Goal: Find specific page/section: Find specific page/section

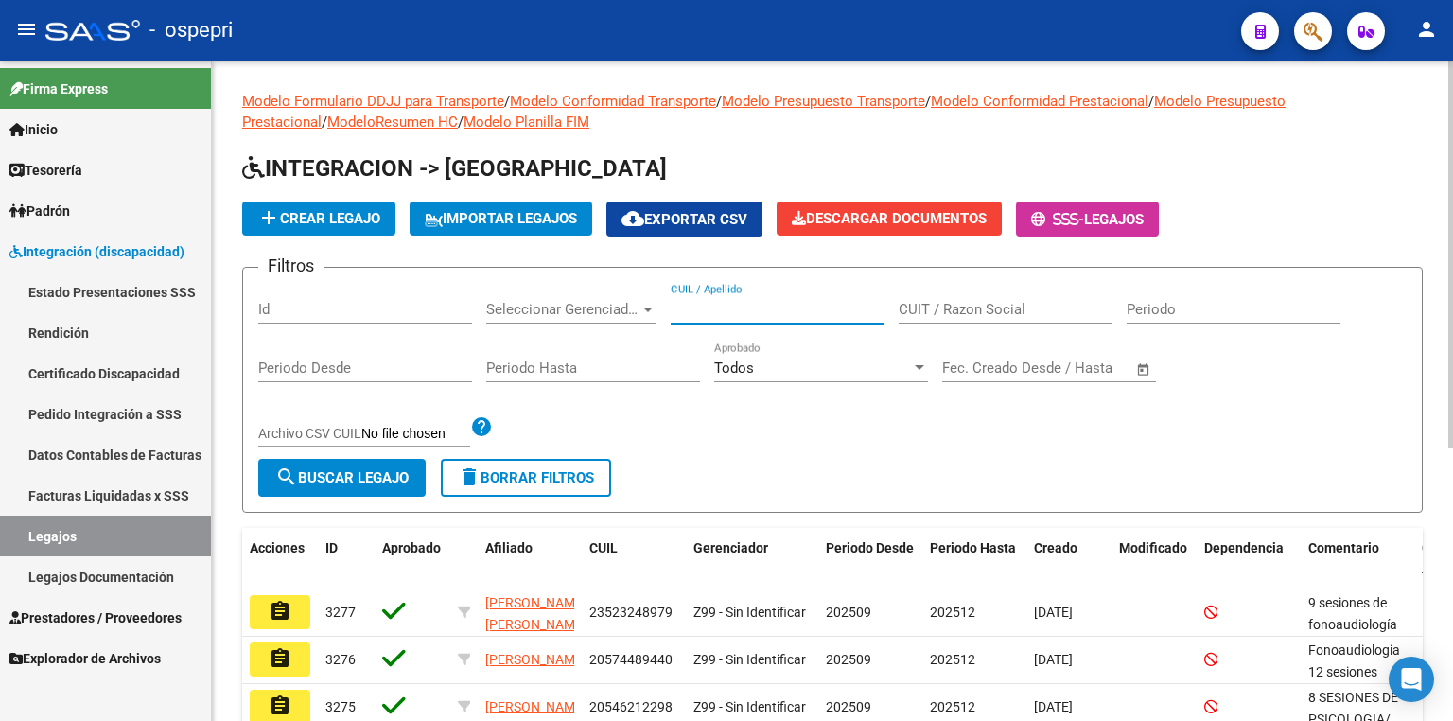
click at [711, 310] on input "CUIL / Apellido" at bounding box center [777, 309] width 214 height 17
paste input "30643545"
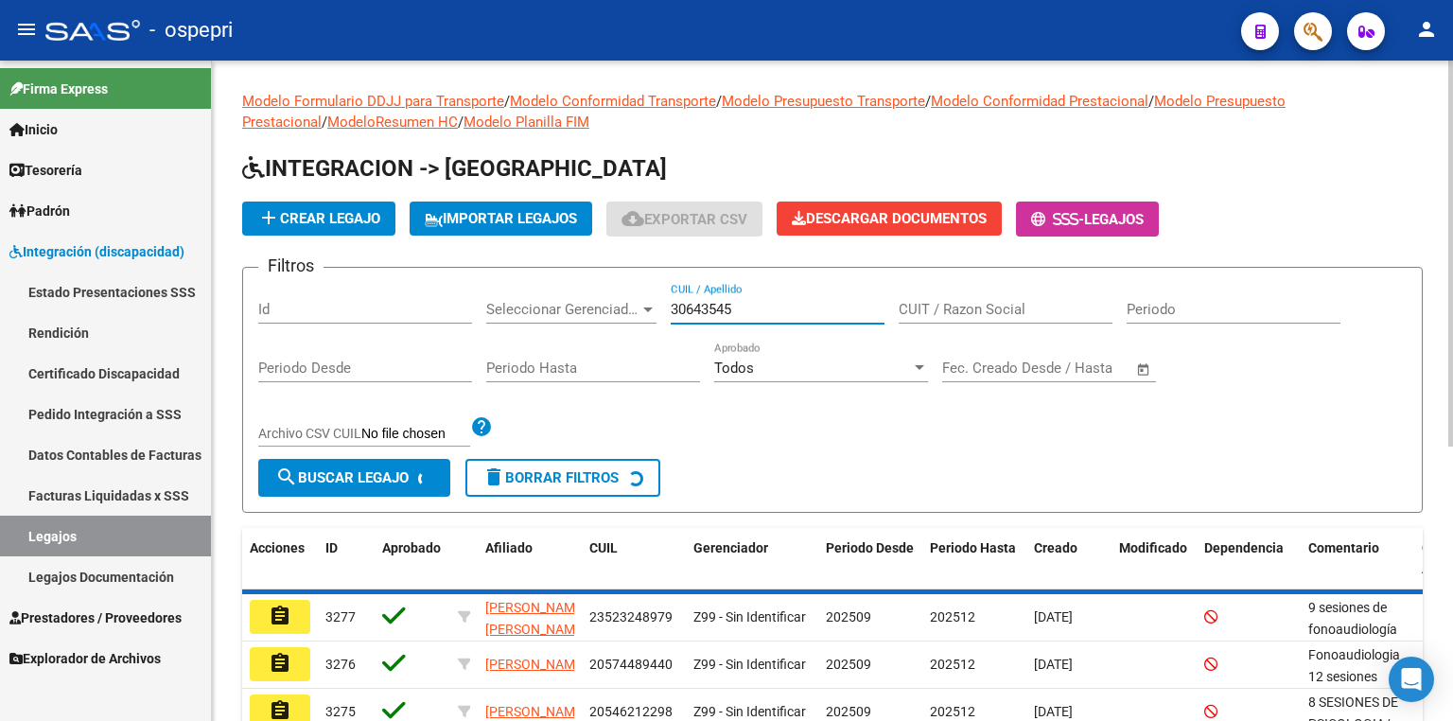
click at [696, 311] on input "30643545" at bounding box center [777, 309] width 214 height 17
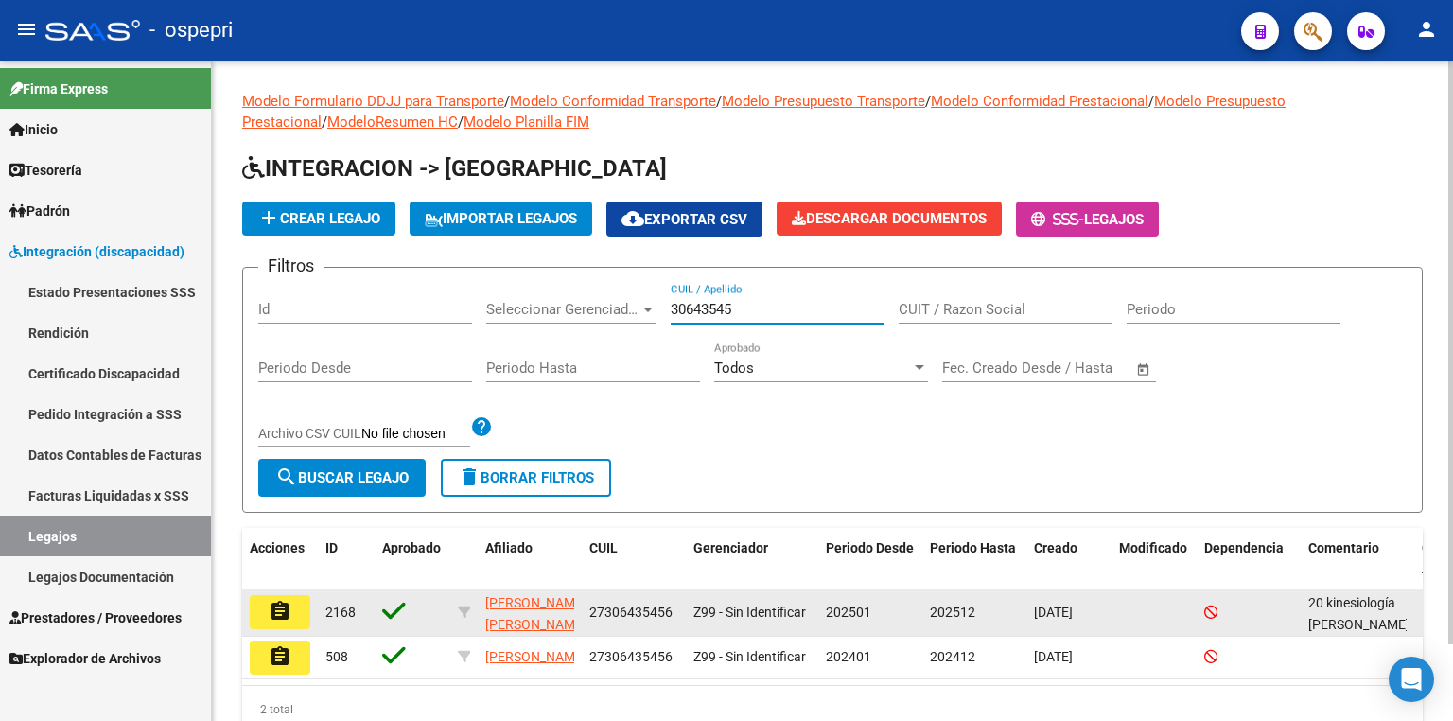
type input "30643545"
click at [287, 605] on mat-icon "assignment" at bounding box center [280, 611] width 23 height 23
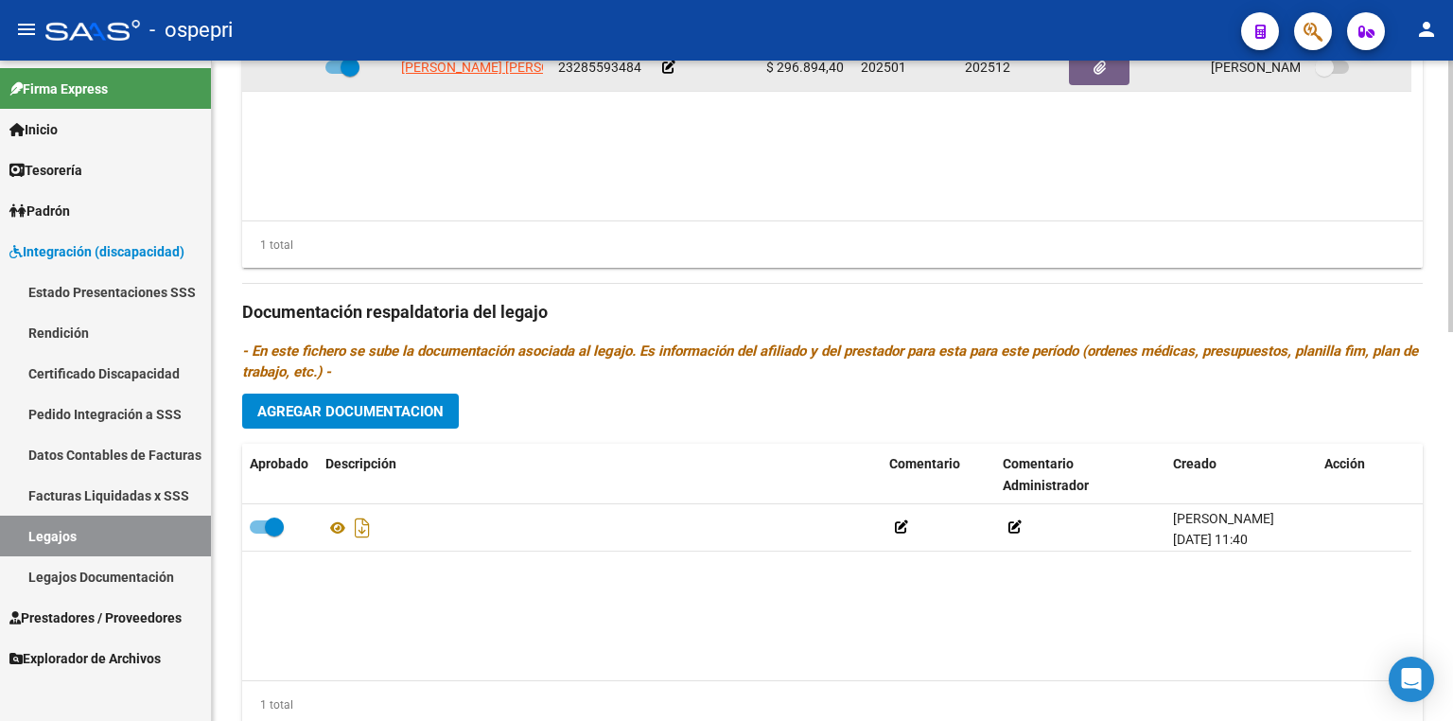
scroll to position [793, 0]
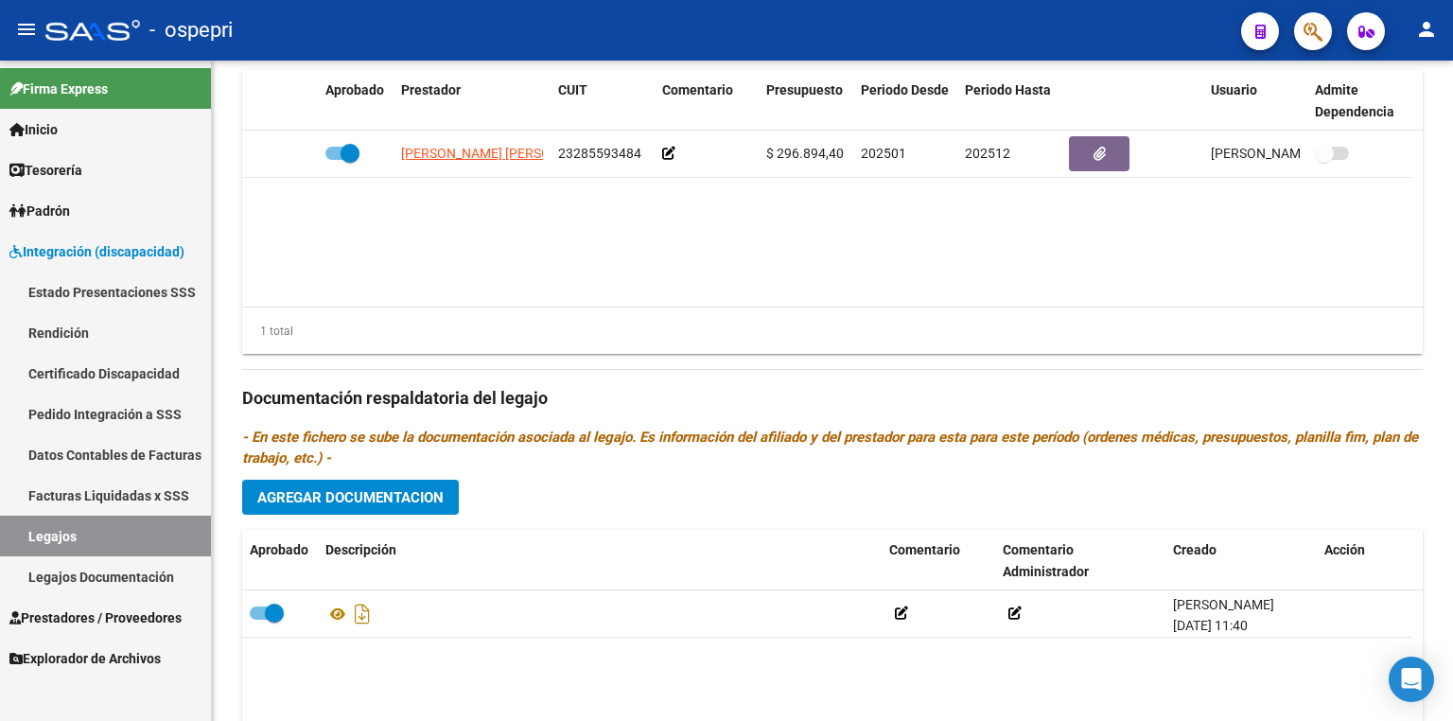
click at [146, 538] on link "Legajos" at bounding box center [105, 535] width 211 height 41
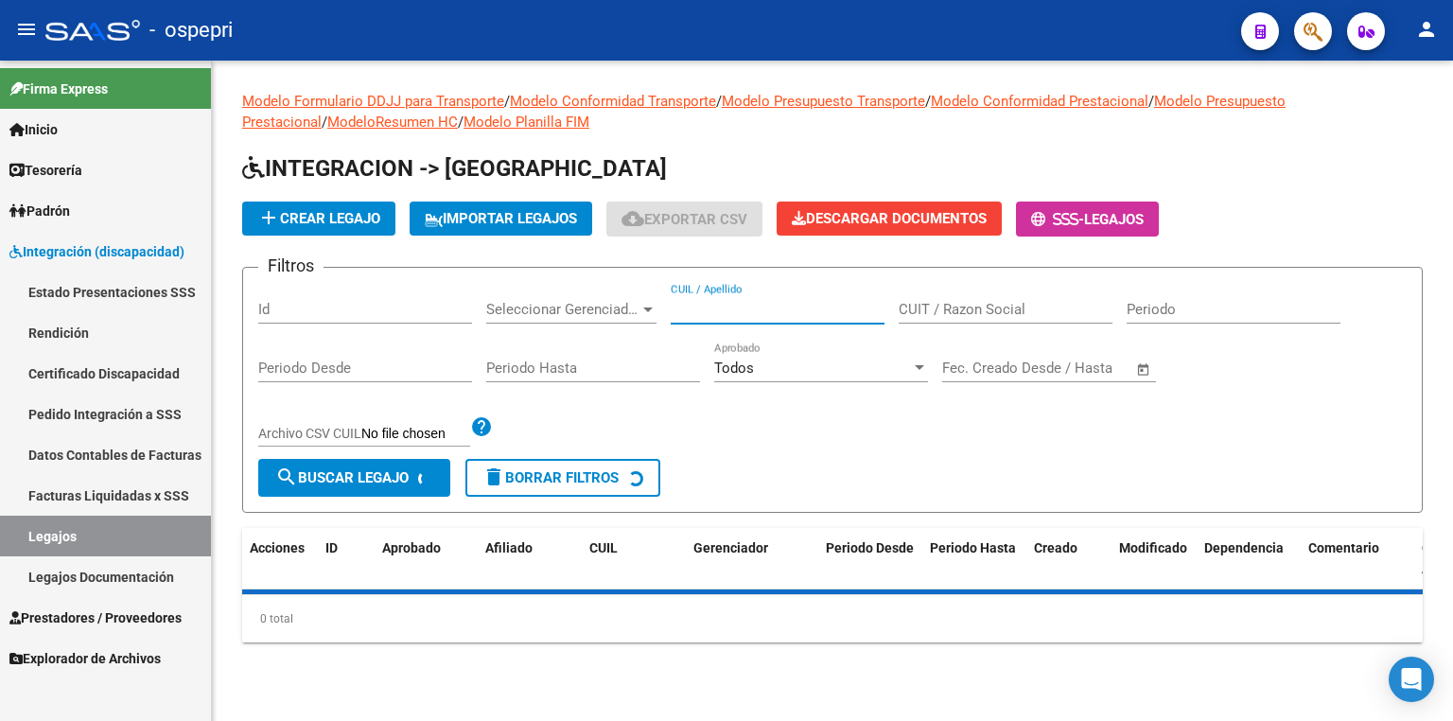
click at [691, 308] on input "CUIL / Apellido" at bounding box center [777, 309] width 214 height 17
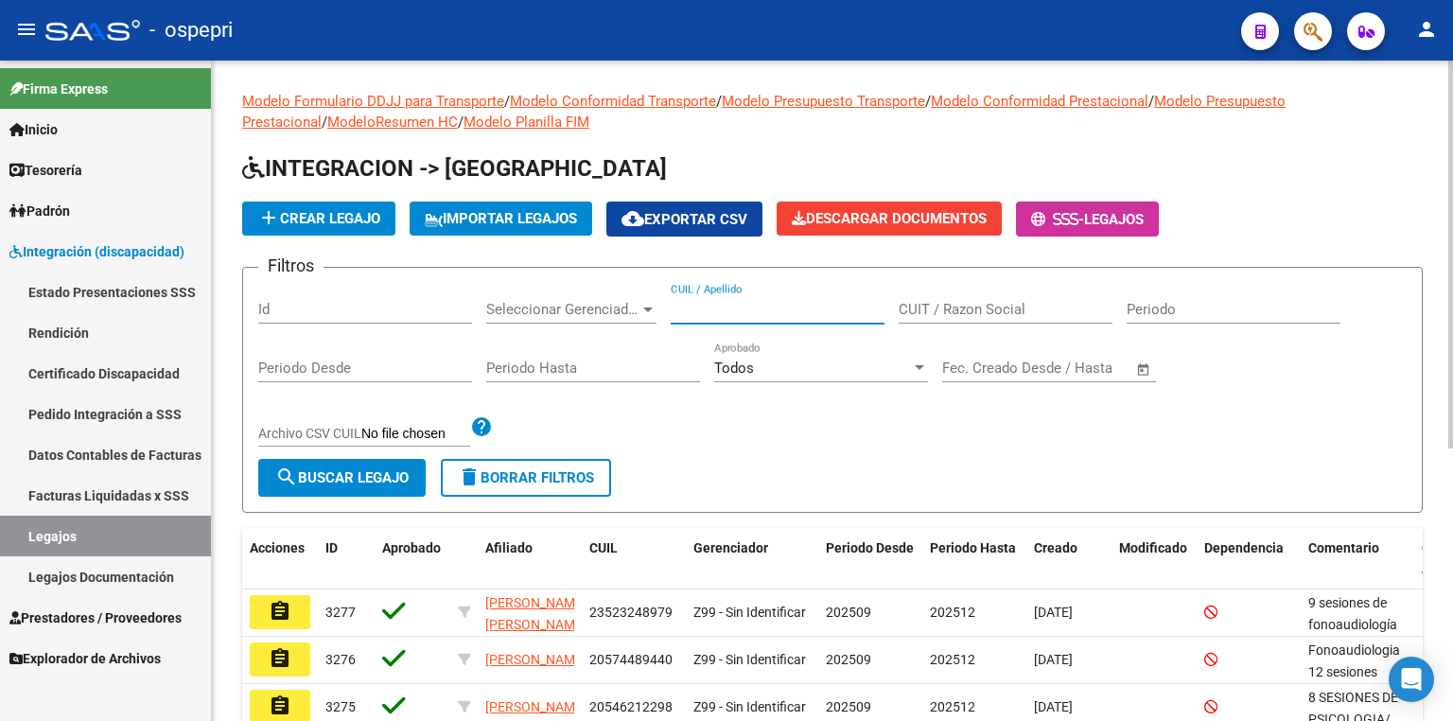
paste input "40825301"
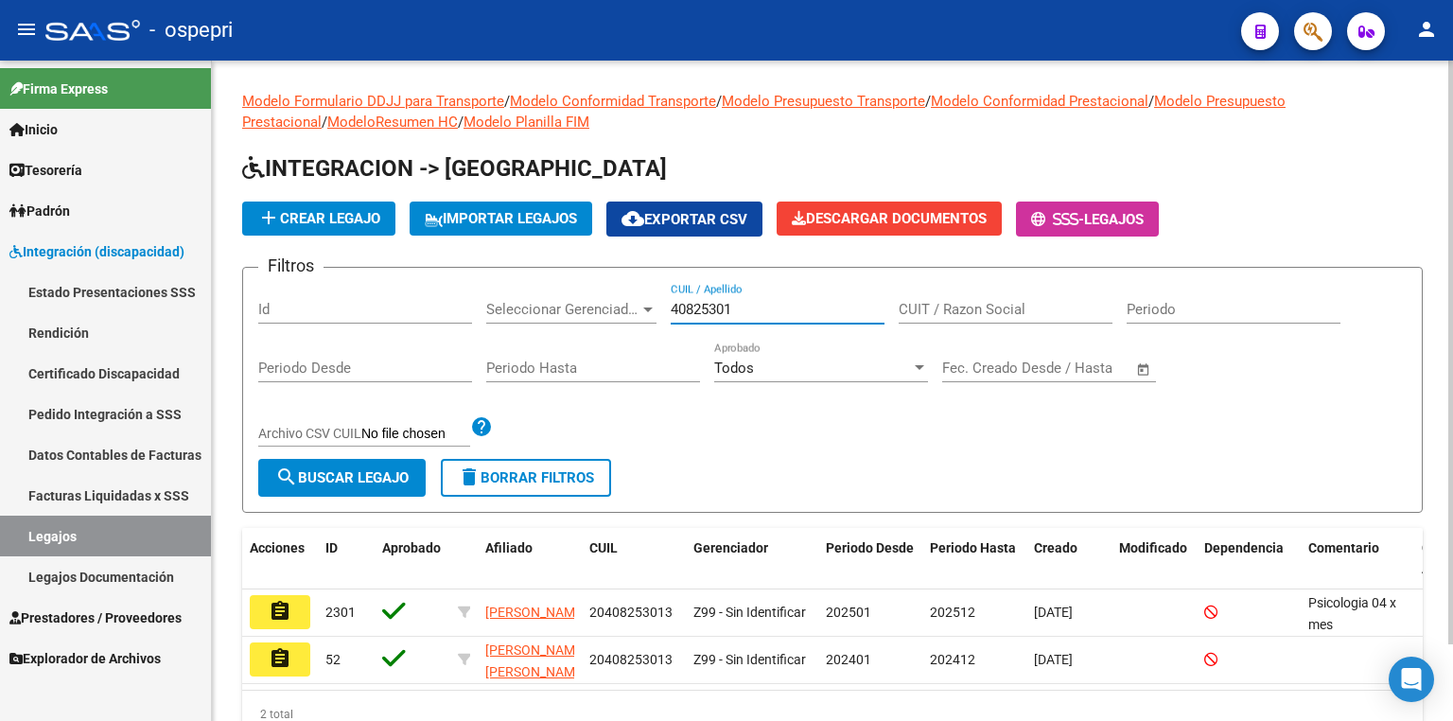
click at [691, 305] on input "40825301" at bounding box center [777, 309] width 214 height 17
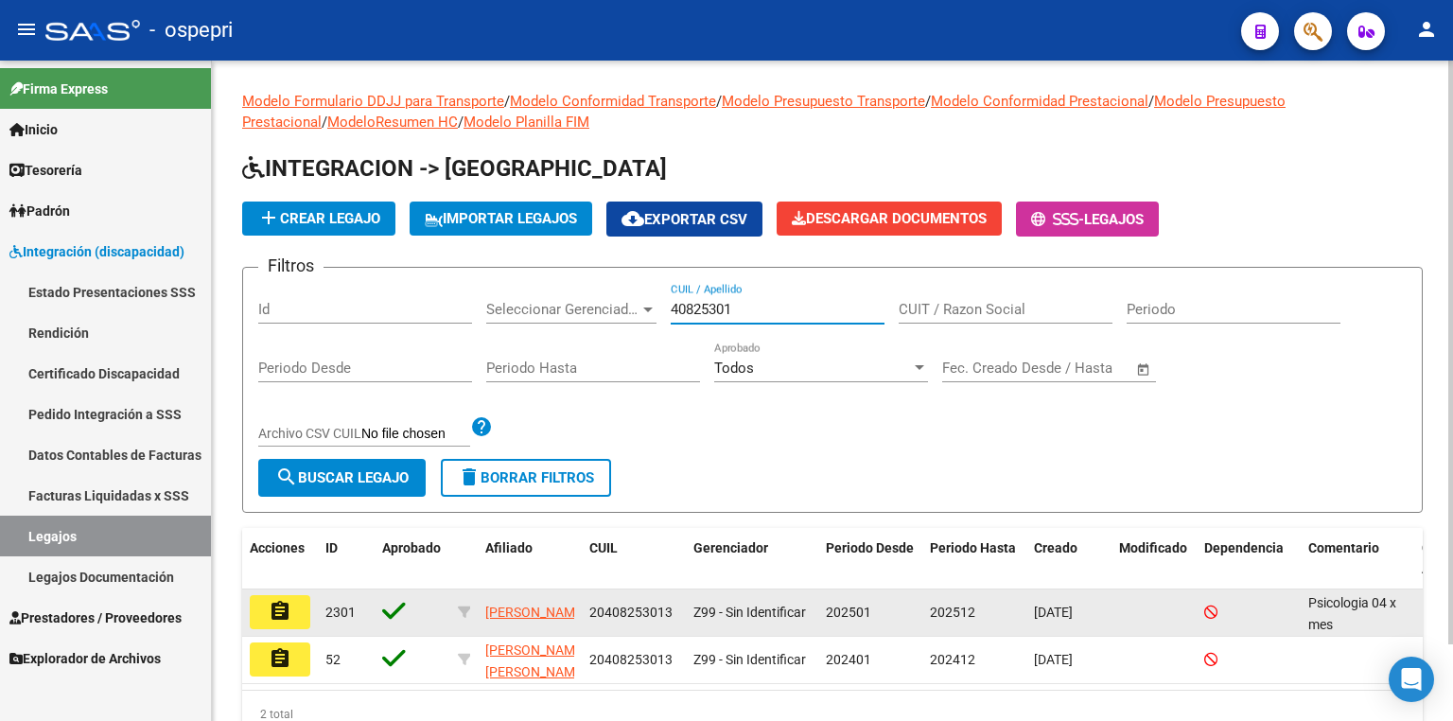
type input "40825301"
click at [280, 612] on mat-icon "assignment" at bounding box center [280, 611] width 23 height 23
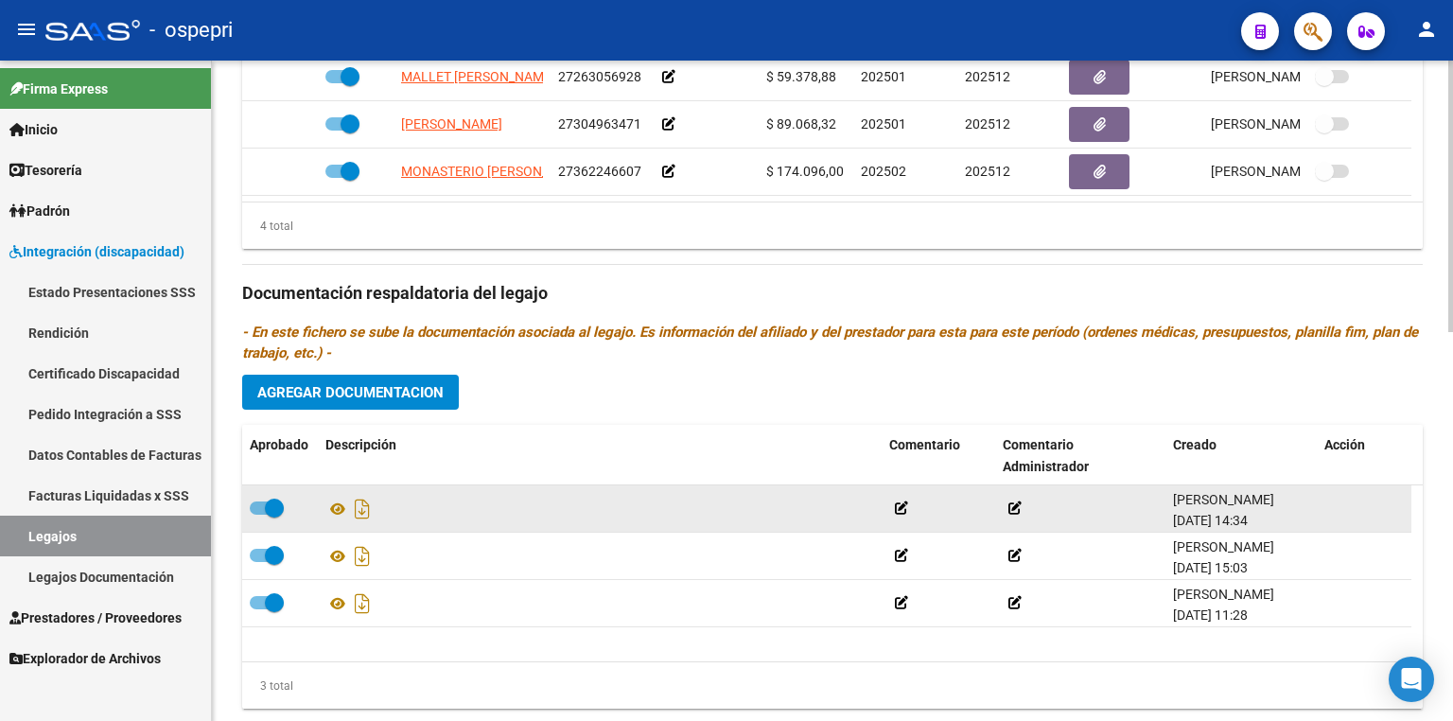
scroll to position [908, 0]
